Goal: Information Seeking & Learning: Learn about a topic

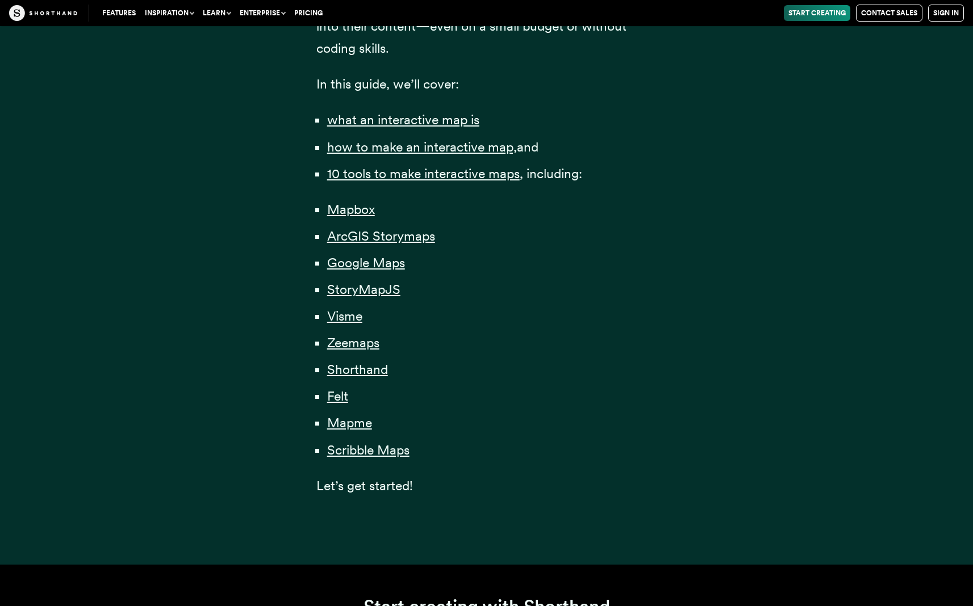
scroll to position [832, 0]
click at [346, 316] on span "Visme" at bounding box center [344, 317] width 35 height 16
click at [351, 344] on span "Zeemaps" at bounding box center [353, 344] width 52 height 16
click at [344, 396] on span "Felt" at bounding box center [337, 397] width 21 height 16
click at [362, 451] on span "Scribble Maps" at bounding box center [368, 451] width 82 height 16
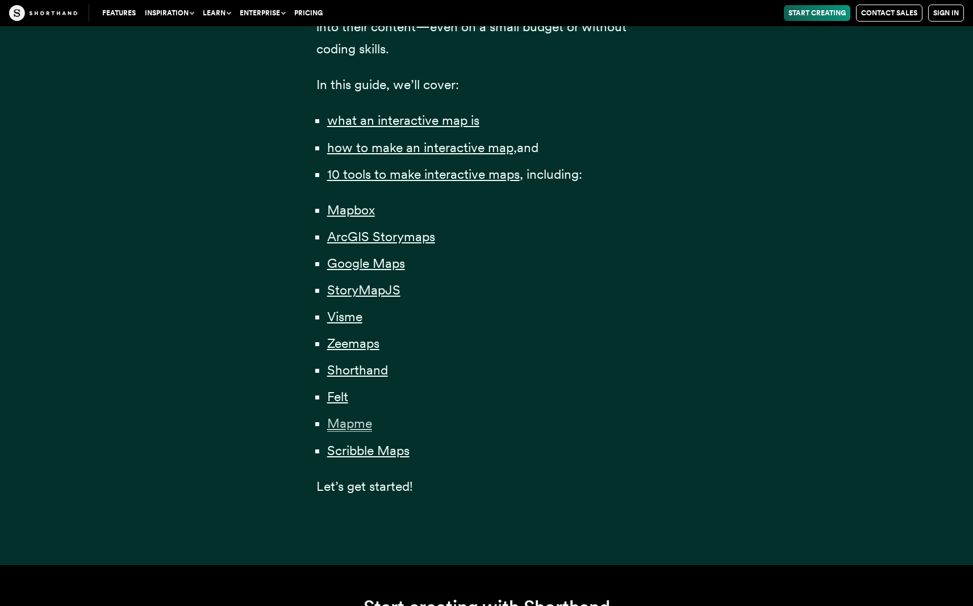
click at [356, 426] on span "Mapme" at bounding box center [349, 424] width 45 height 16
click at [363, 290] on span "StoryMapJS" at bounding box center [363, 290] width 73 height 16
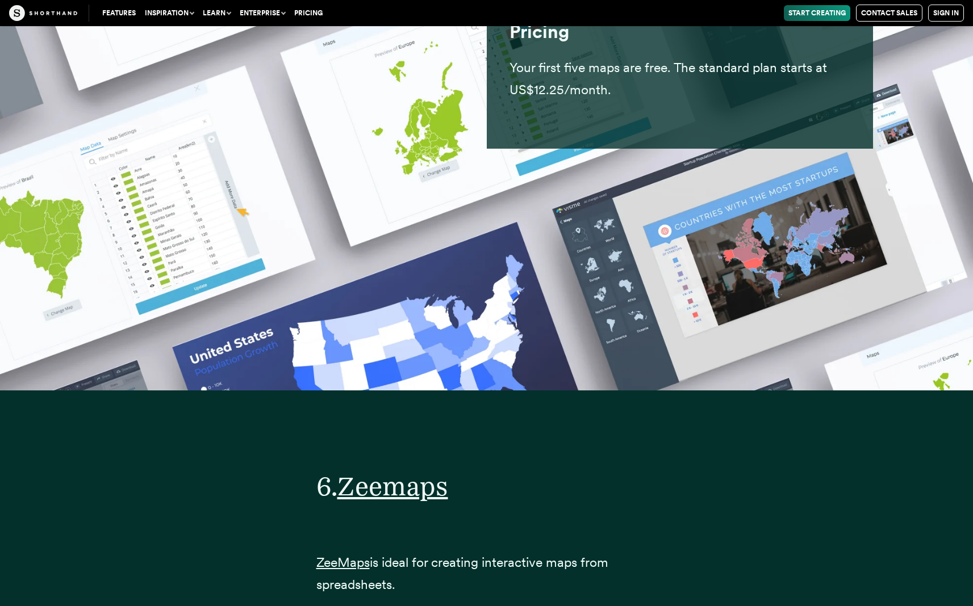
scroll to position [20118, 0]
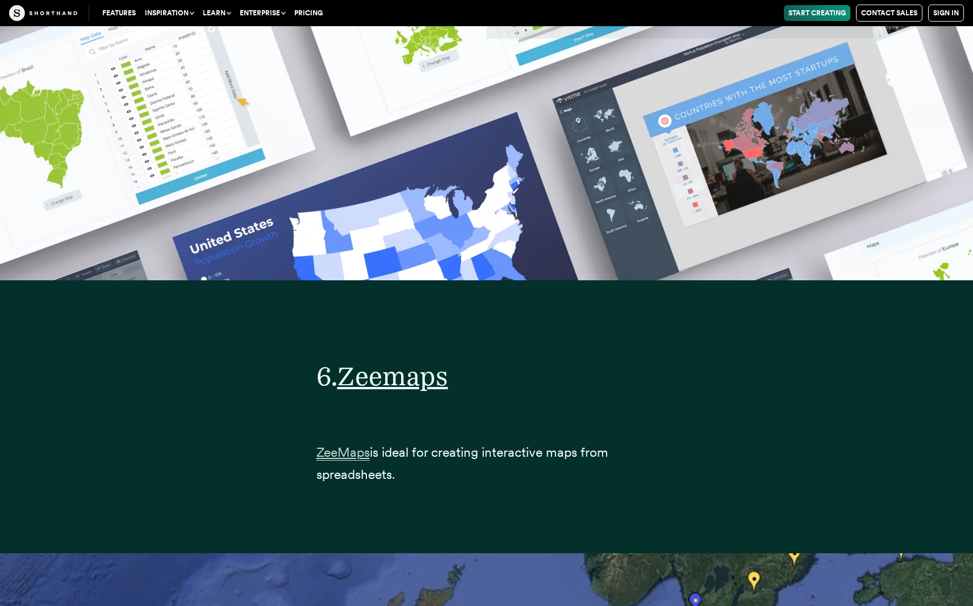
click at [337, 445] on span "ZeeMaps" at bounding box center [342, 453] width 53 height 16
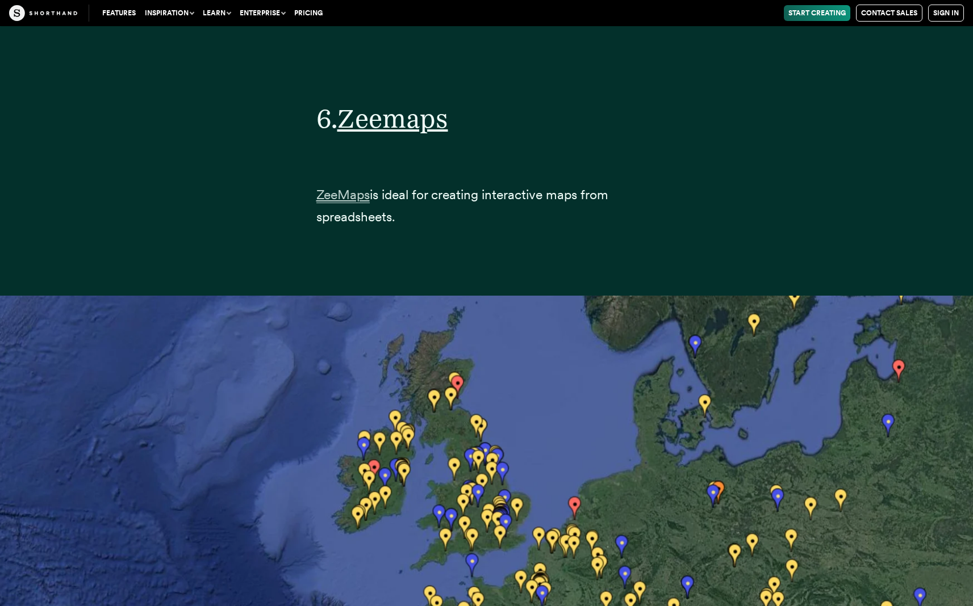
click at [353, 187] on span "ZeeMaps" at bounding box center [342, 195] width 53 height 16
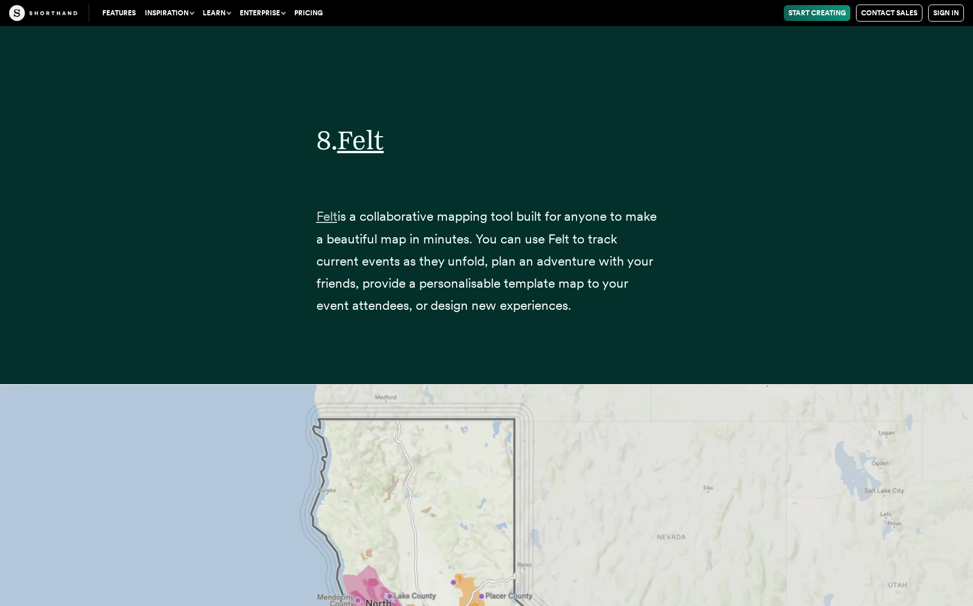
click at [331, 208] on link "Felt" at bounding box center [326, 216] width 21 height 16
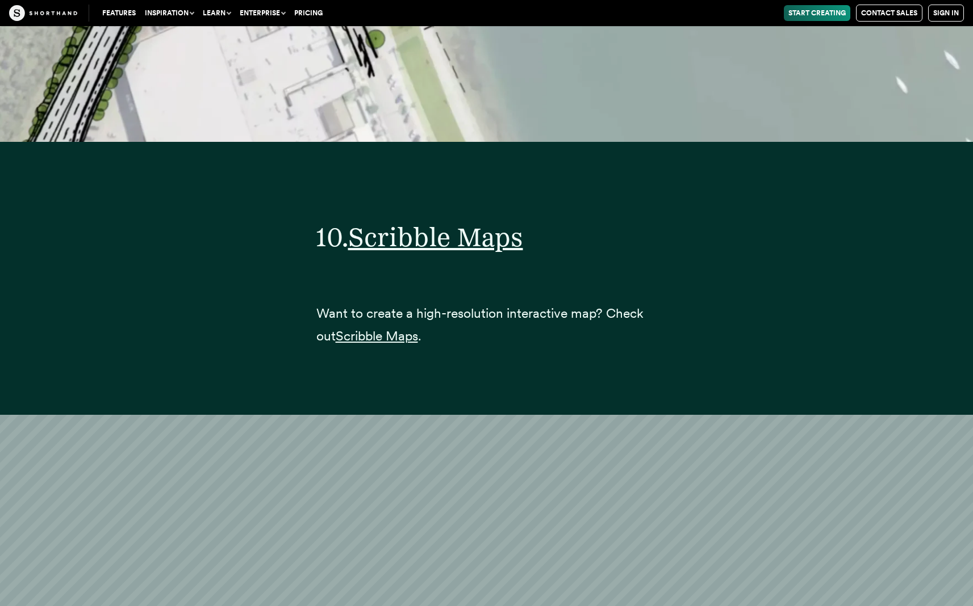
scroll to position [30697, 0]
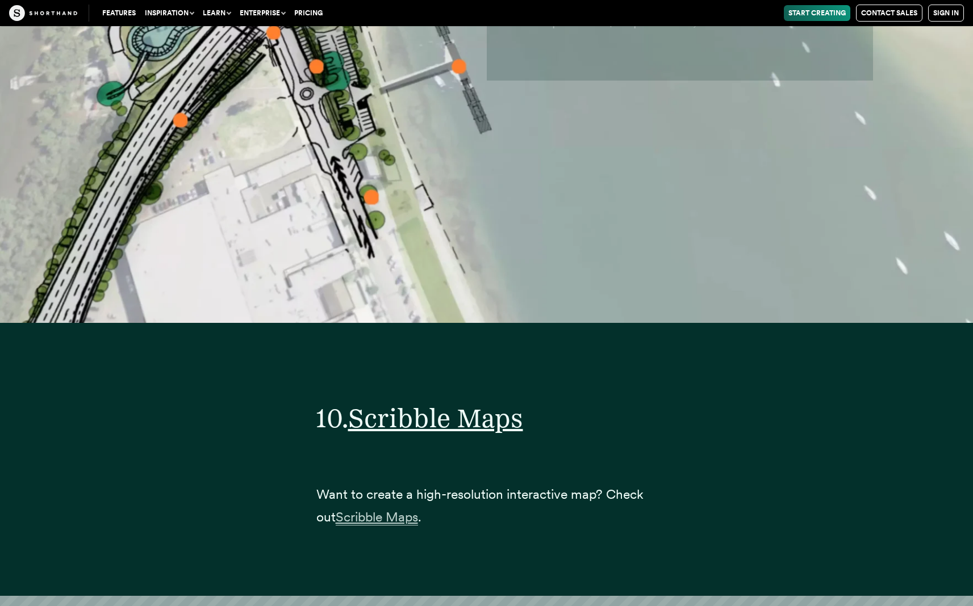
click at [400, 509] on span "Scribble Maps" at bounding box center [377, 517] width 82 height 16
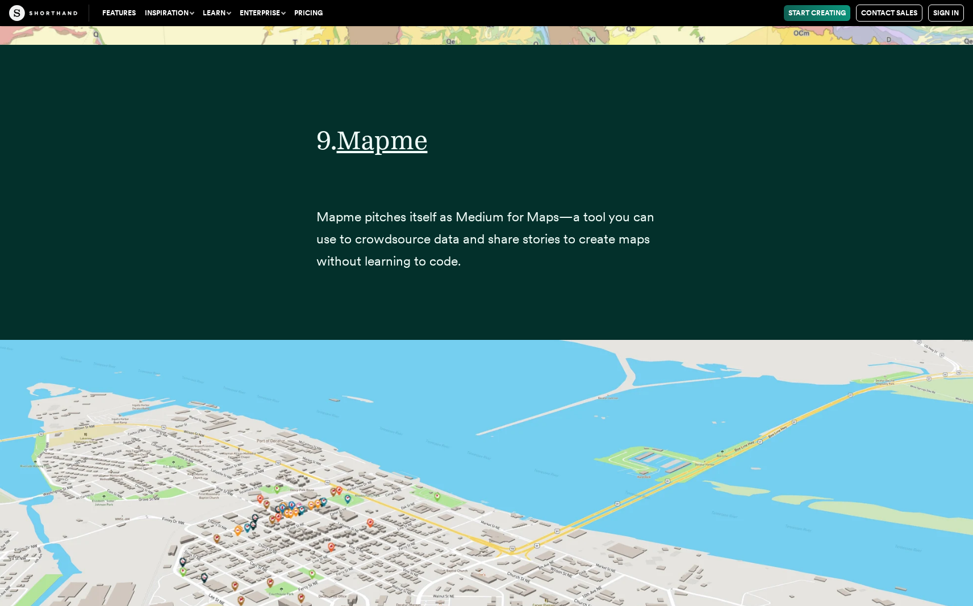
scroll to position [28247, 0]
click at [402, 124] on span "Mapme" at bounding box center [382, 140] width 91 height 32
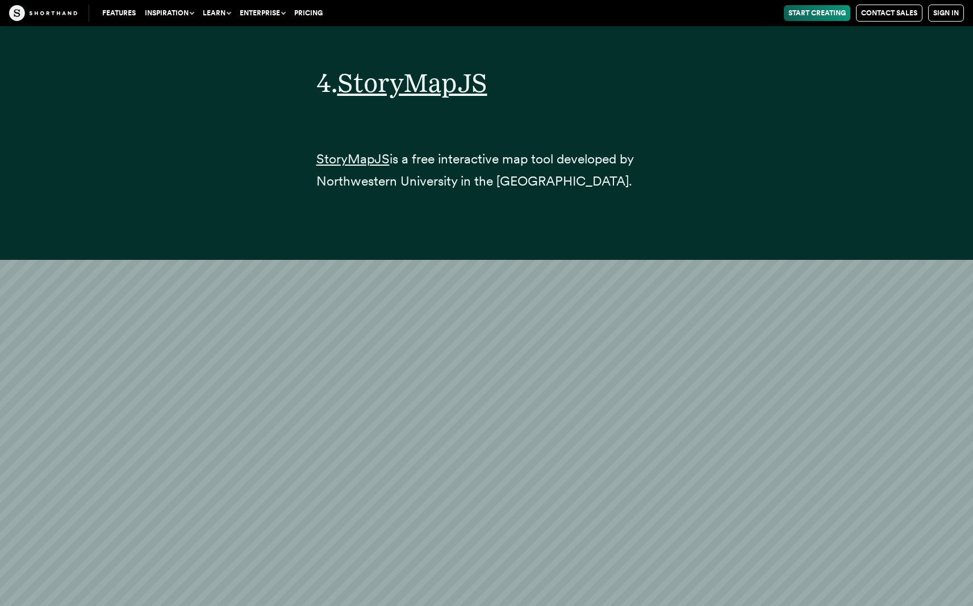
scroll to position [14259, 0]
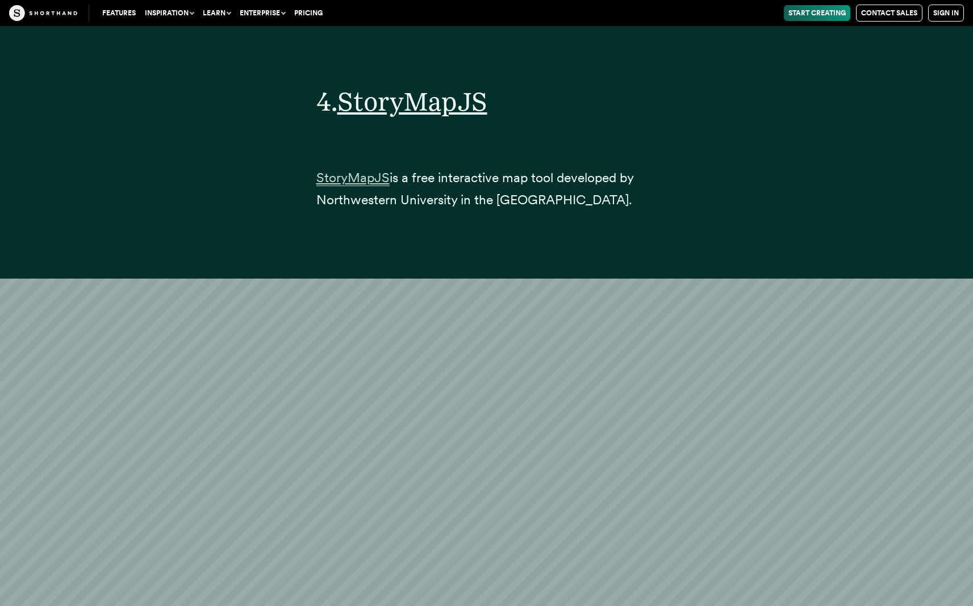
click at [366, 170] on span "StoryMapJS" at bounding box center [352, 178] width 73 height 16
